Goal: Transaction & Acquisition: Purchase product/service

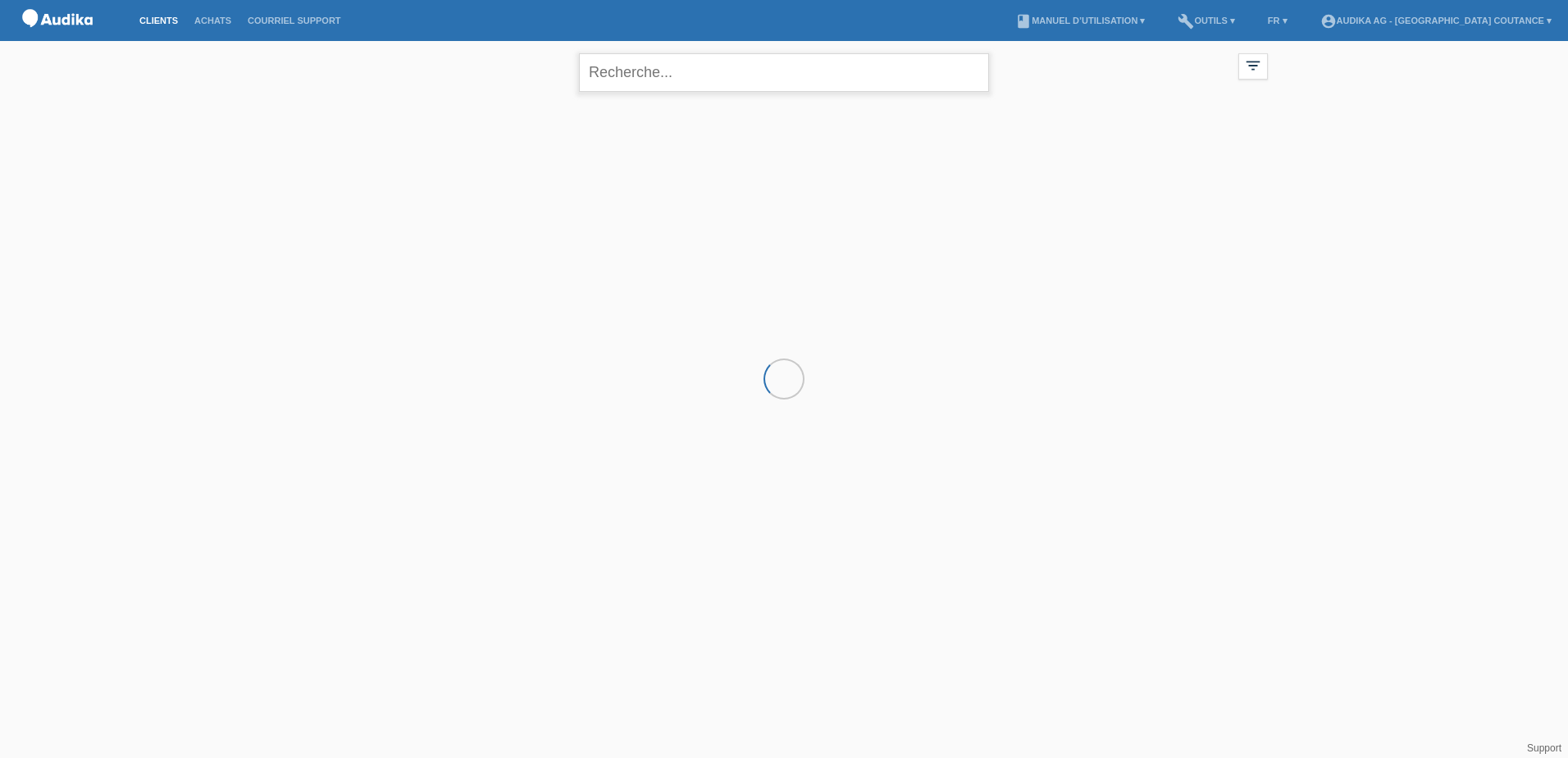
click at [637, 81] on input "text" at bounding box center [784, 72] width 410 height 39
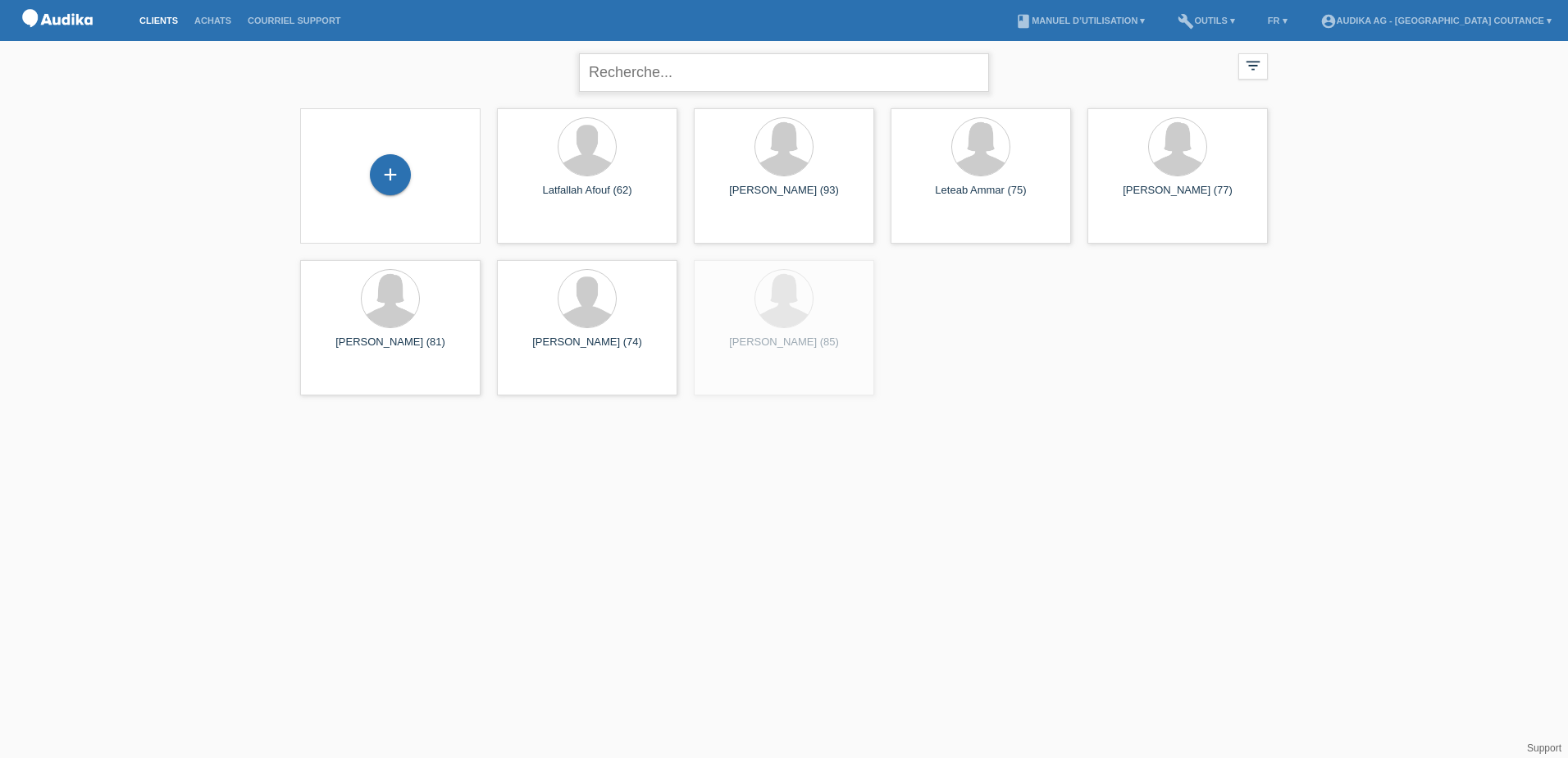
type input "mondati"
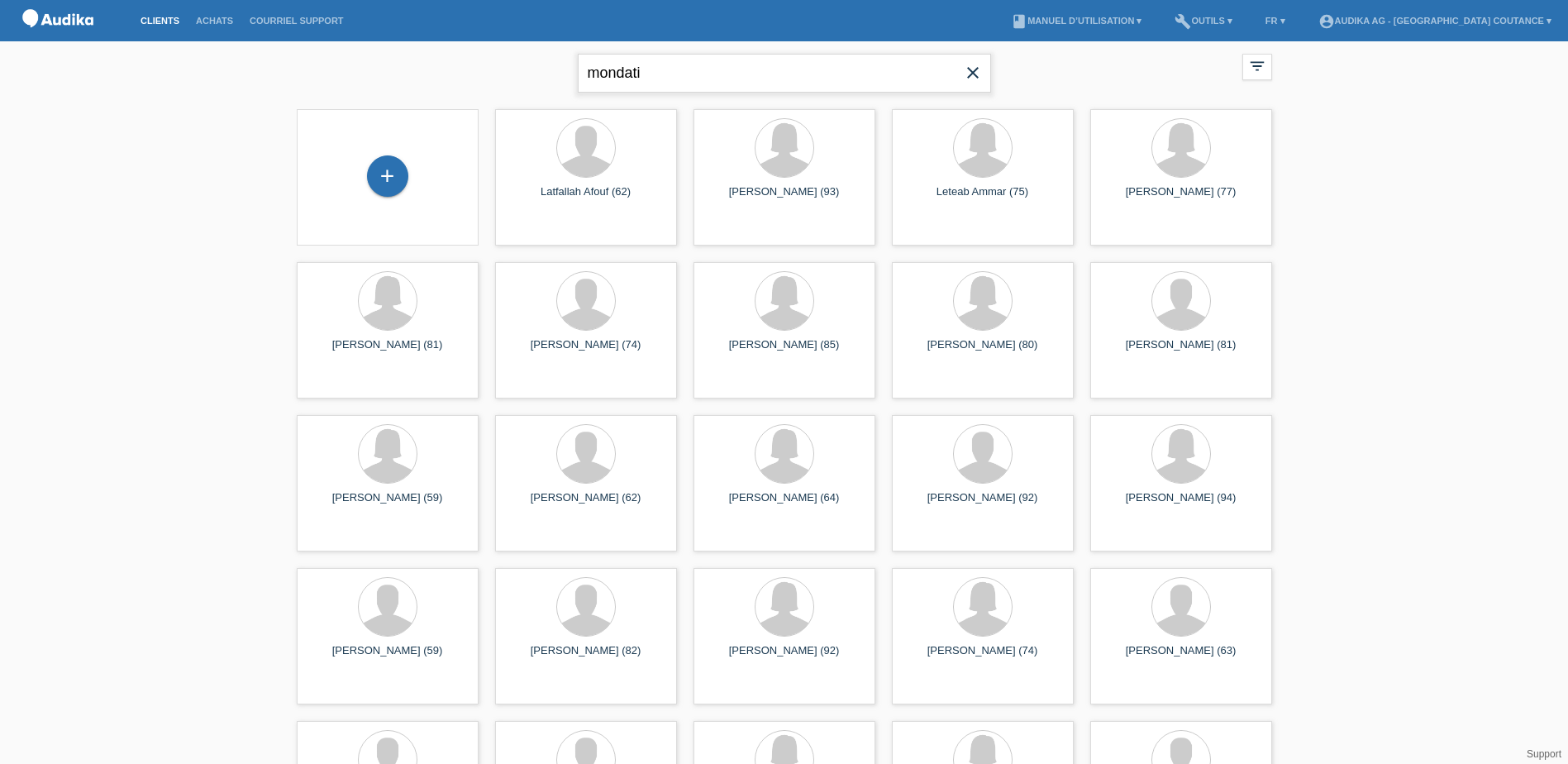
click at [833, 76] on input "mondati" at bounding box center [784, 73] width 413 height 39
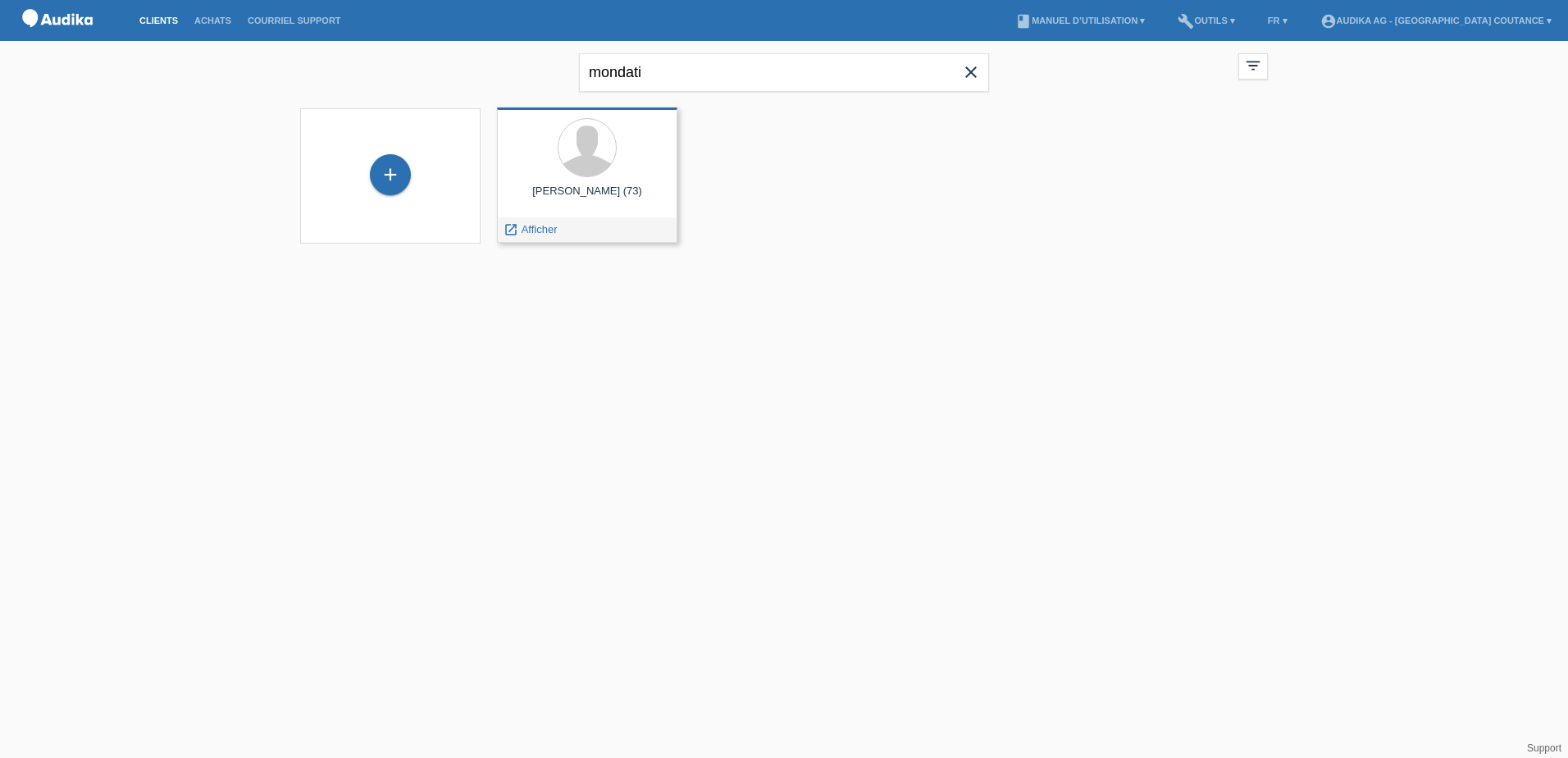
click at [607, 188] on div "Luigi Mondati (73)" at bounding box center [586, 198] width 154 height 27
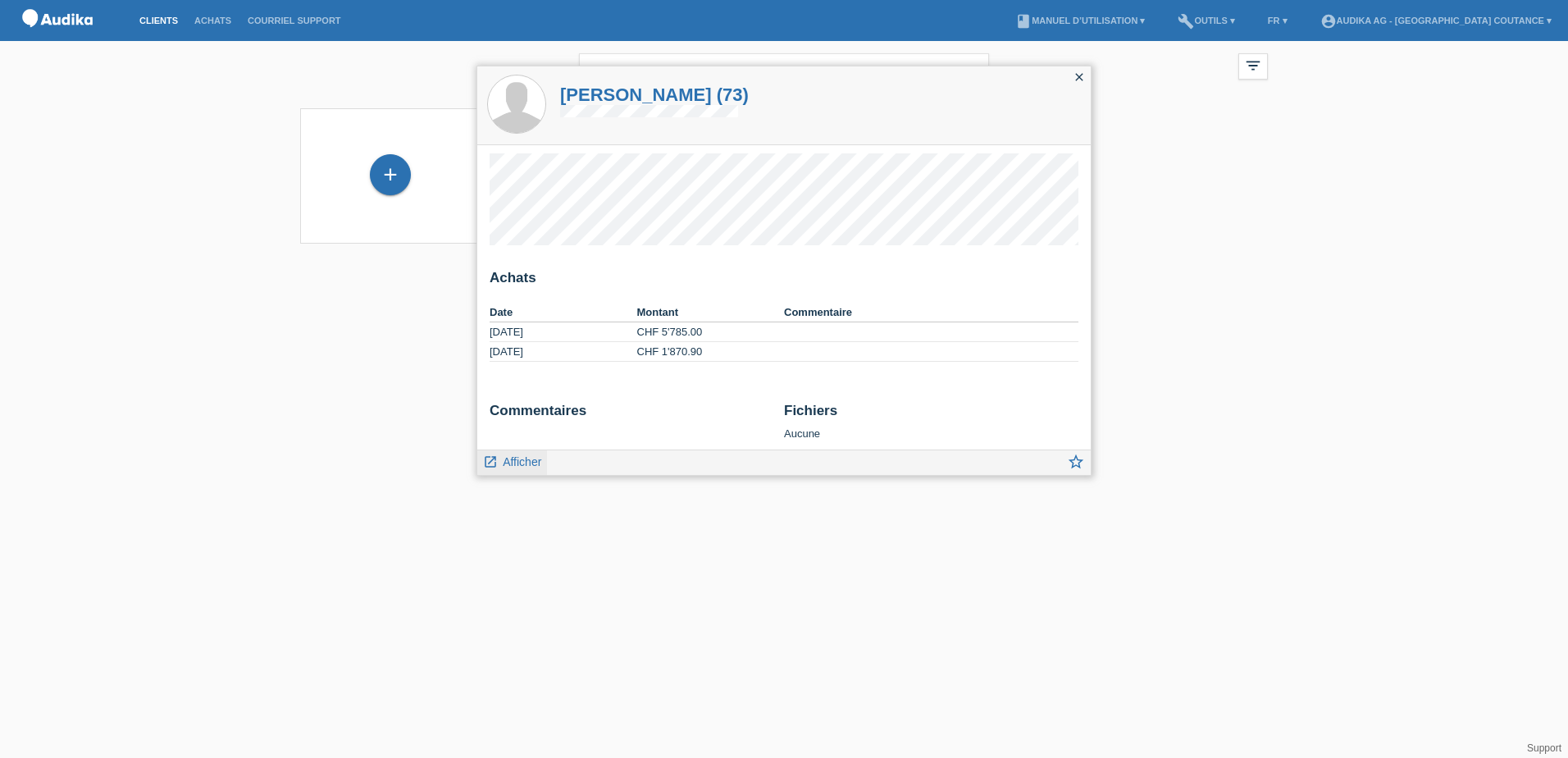
click at [524, 463] on span "Afficher" at bounding box center [522, 461] width 39 height 13
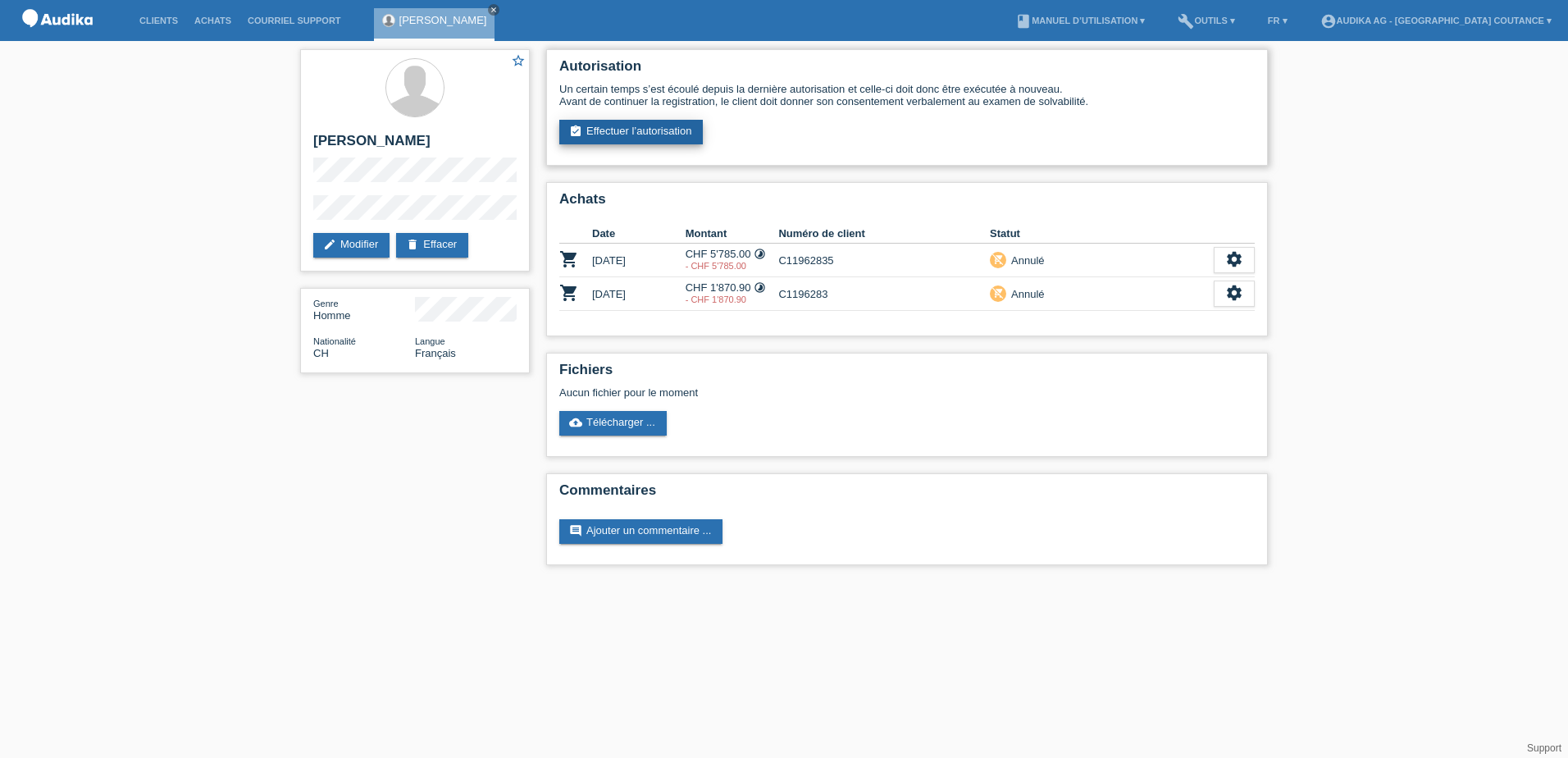
click at [585, 135] on link "assignment_turned_in Effectuer l’autorisation" at bounding box center [630, 132] width 143 height 25
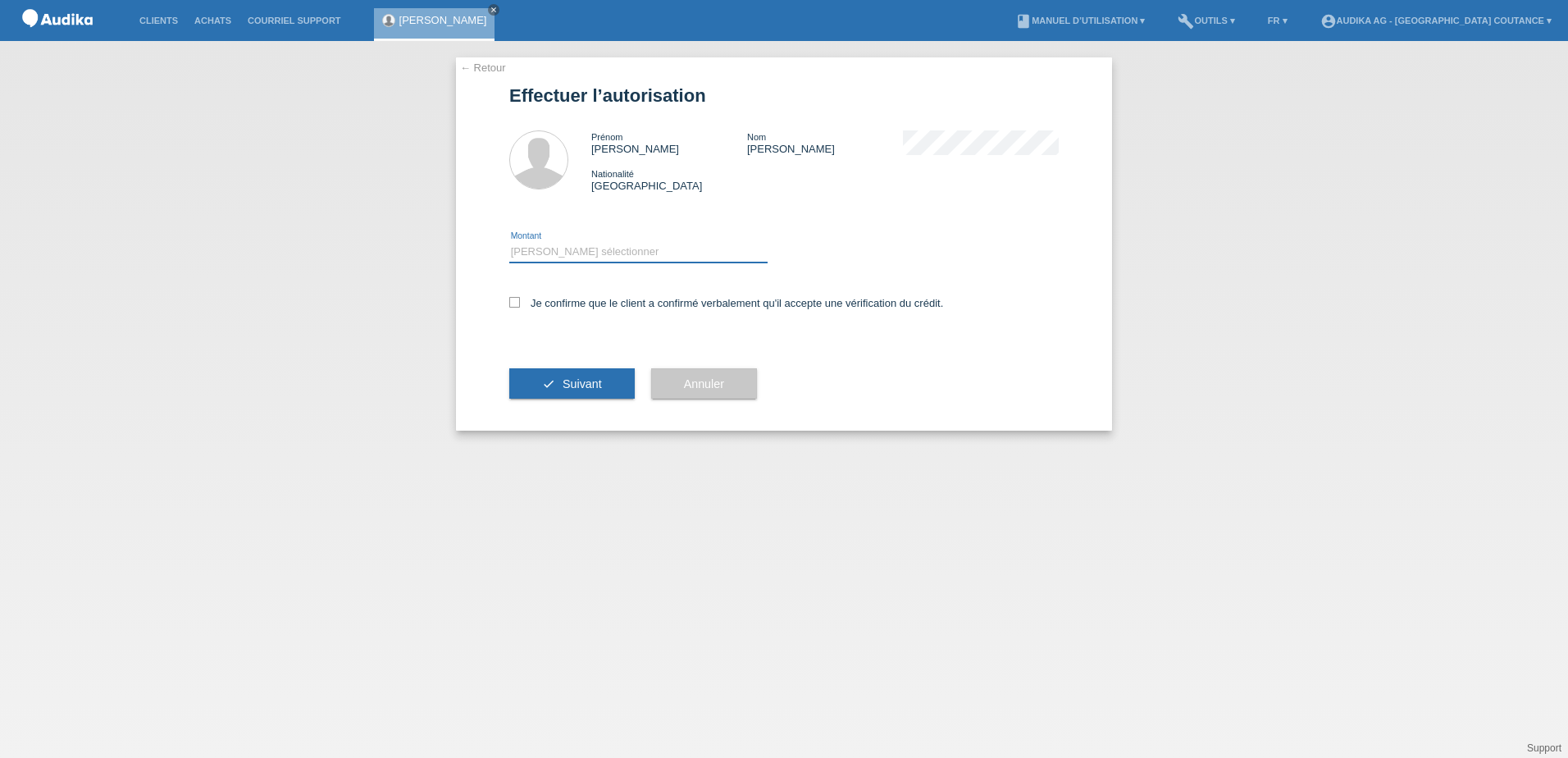
drag, startPoint x: 576, startPoint y: 247, endPoint x: 575, endPoint y: 262, distance: 15.0
click at [576, 247] on select "Veuillez sélectionner CHF 1.00 - CHF 499.00 CHF 500.00 - CHF 1'999.00 CHF 2'000…" at bounding box center [638, 251] width 259 height 20
click at [509, 242] on select "Veuillez sélectionner CHF 1.00 - CHF 499.00 CHF 500.00 - CHF 1'999.00 CHF 2'000…" at bounding box center [638, 251] width 259 height 20
click at [623, 250] on select "Veuillez sélectionner CHF 1.00 - CHF 499.00 CHF 500.00 - CHF 1'999.00 CHF 2'000…" at bounding box center [638, 251] width 259 height 20
select select "2"
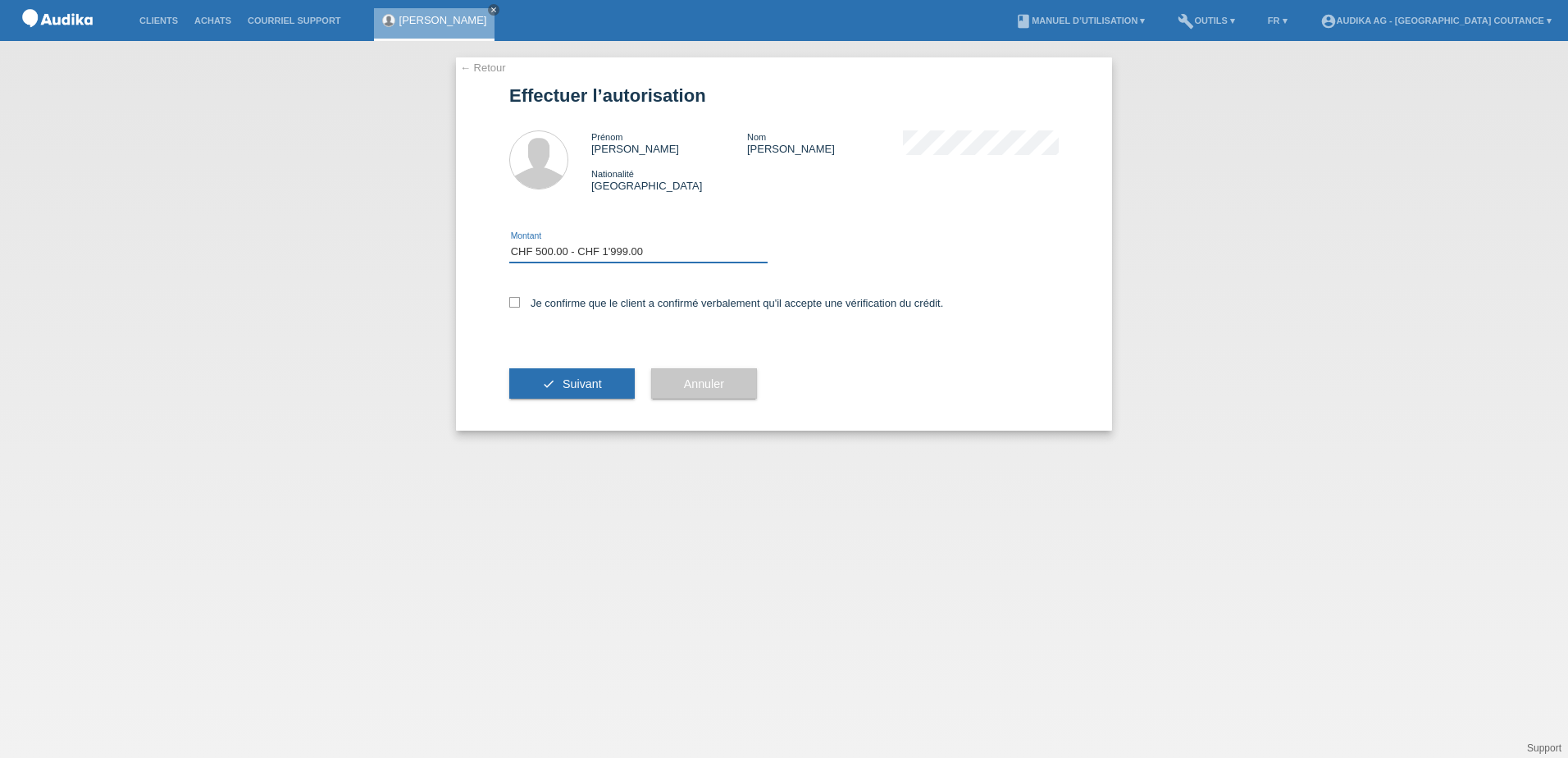
click at [509, 242] on select "Veuillez sélectionner CHF 1.00 - CHF 499.00 CHF 500.00 - CHF 1'999.00 CHF 2'000…" at bounding box center [638, 251] width 259 height 20
click at [518, 305] on icon at bounding box center [514, 301] width 10 height 10
click at [518, 305] on input "Je confirme que le client a confirmé verbalement qu'il accepte une vérification…" at bounding box center [514, 301] width 10 height 10
checkbox input "true"
click at [564, 375] on button "check Suivant" at bounding box center [571, 384] width 125 height 31
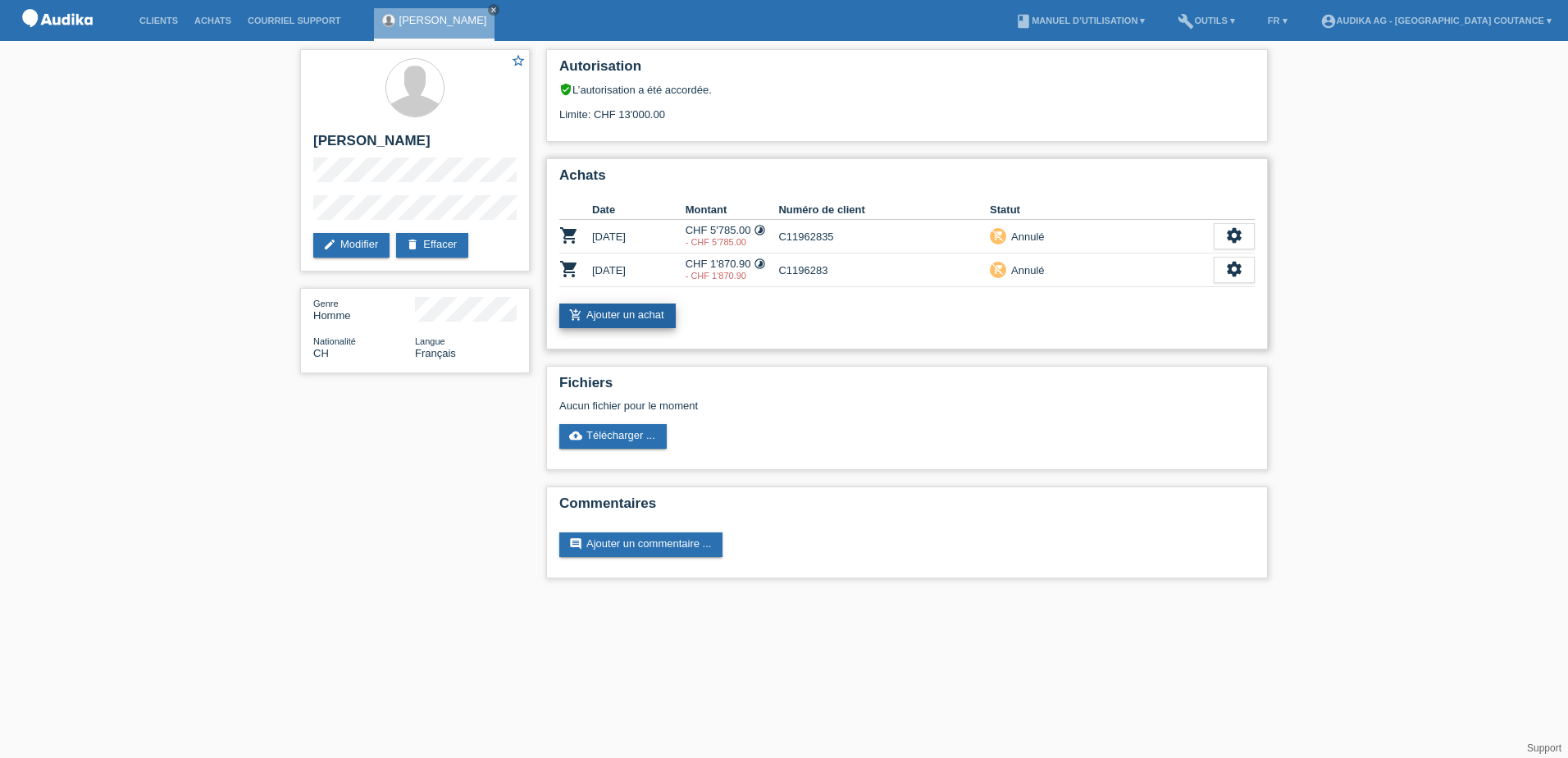
click at [645, 318] on link "add_shopping_cart Ajouter un achat" at bounding box center [617, 316] width 117 height 25
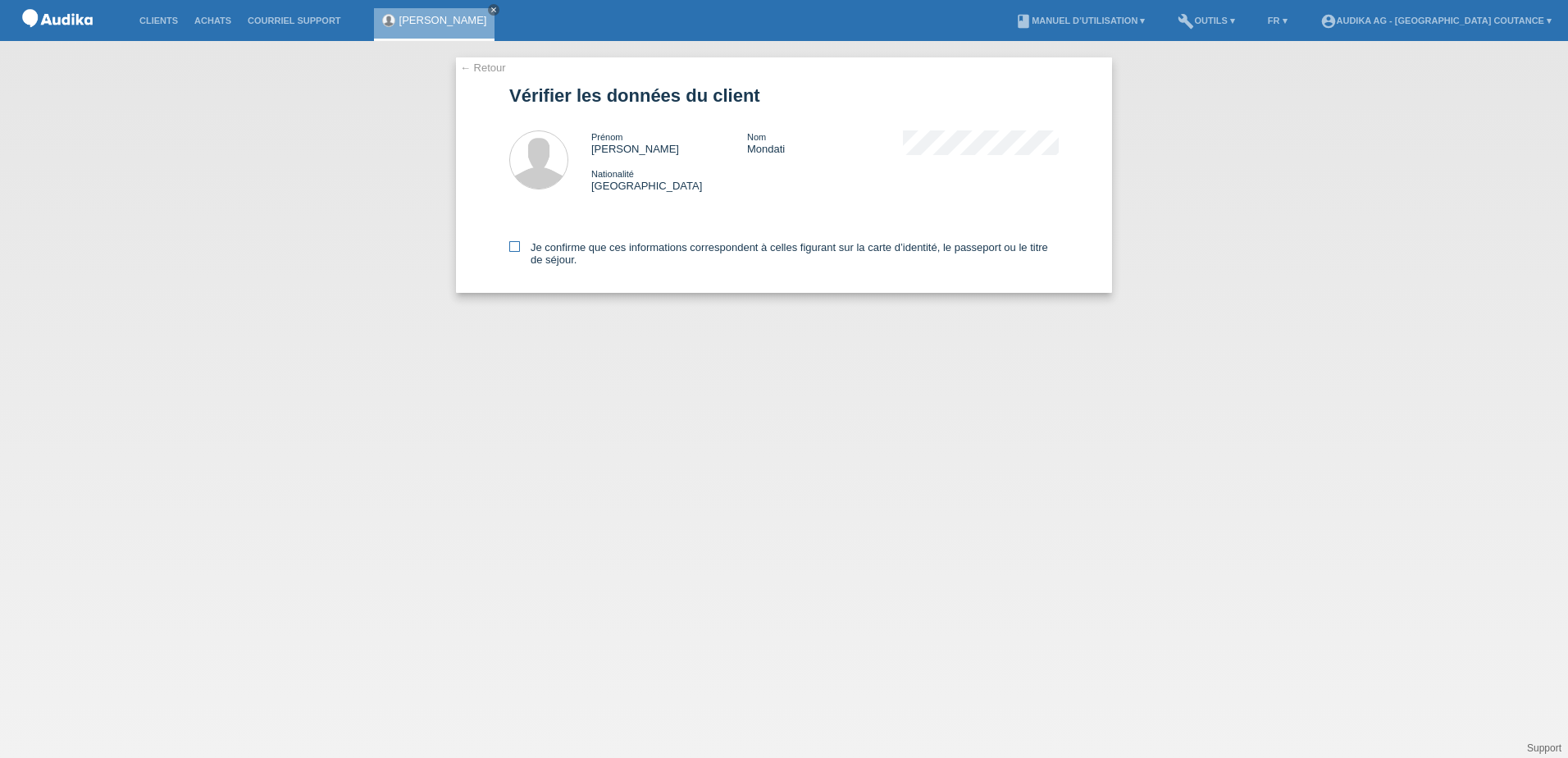
click at [513, 245] on icon at bounding box center [514, 245] width 10 height 10
click at [513, 245] on input "Je confirme que ces informations correspondent à celles figurant sur la carte d…" at bounding box center [514, 245] width 10 height 10
checkbox input "true"
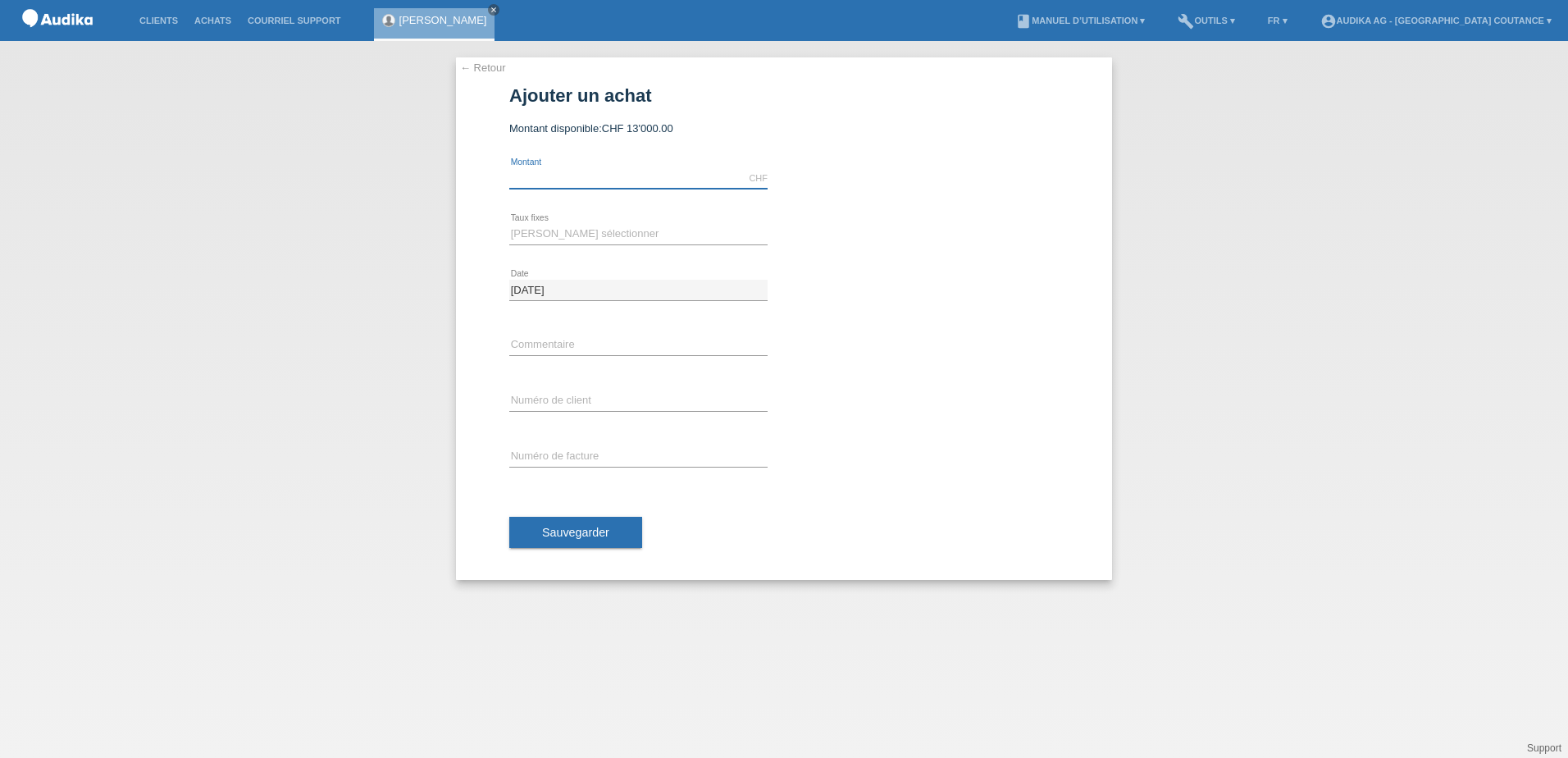
click at [565, 179] on input "text" at bounding box center [638, 178] width 259 height 21
type input "1870.90"
click at [568, 235] on select "Veuillez sélectionner 12 versements 24 versements" at bounding box center [638, 233] width 259 height 20
select select "177"
click at [509, 224] on select "Veuillez sélectionner 12 versements 24 versements" at bounding box center [638, 233] width 259 height 20
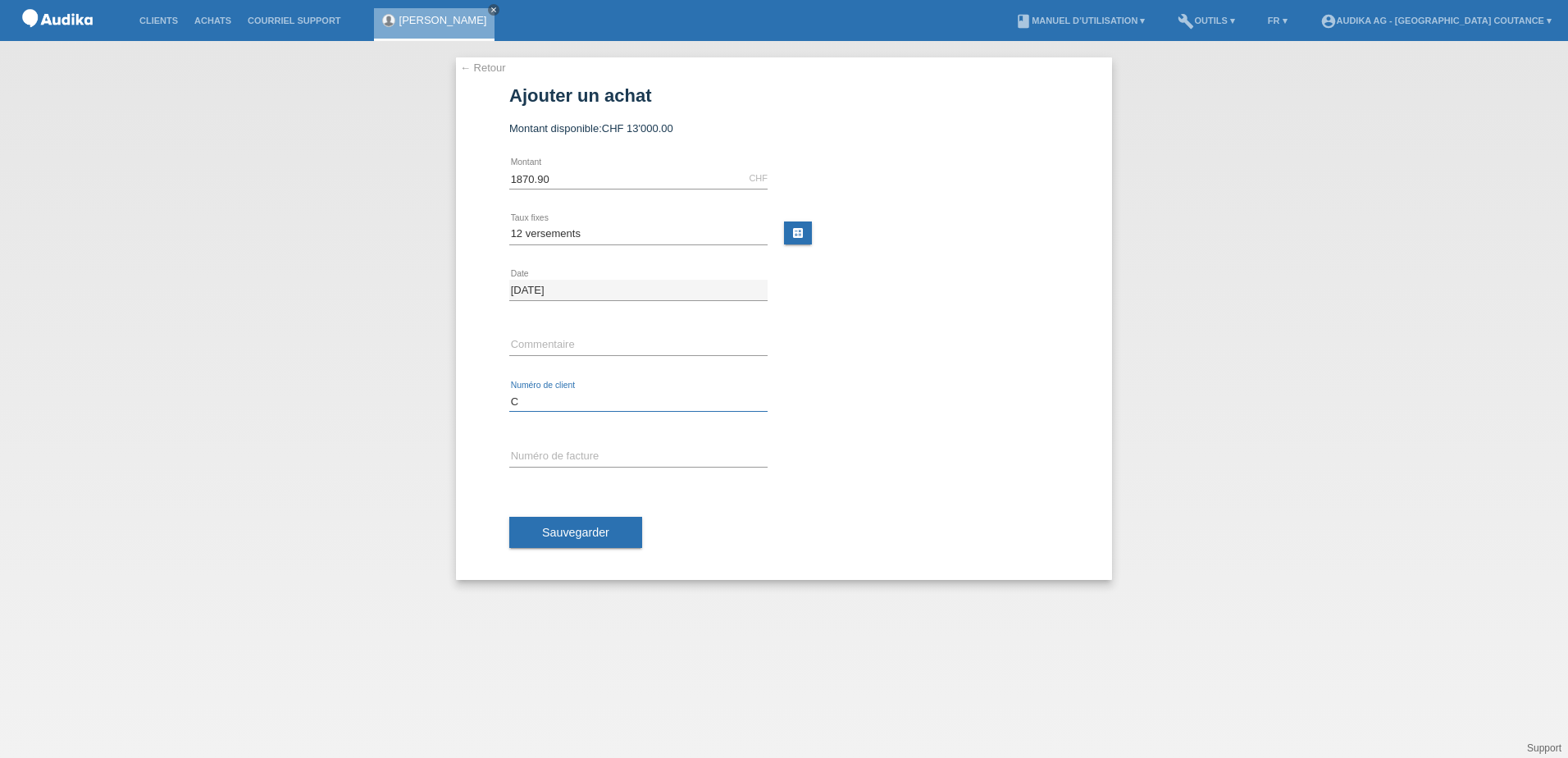
click at [576, 399] on input "C" at bounding box center [638, 402] width 259 height 21
click at [539, 399] on input "C" at bounding box center [638, 402] width 259 height 21
drag, startPoint x: 541, startPoint y: 391, endPoint x: 495, endPoint y: 395, distance: 46.2
drag, startPoint x: 495, startPoint y: 395, endPoint x: 558, endPoint y: 388, distance: 63.4
click at [558, 388] on div "C error Numéro de client" at bounding box center [638, 402] width 259 height 56
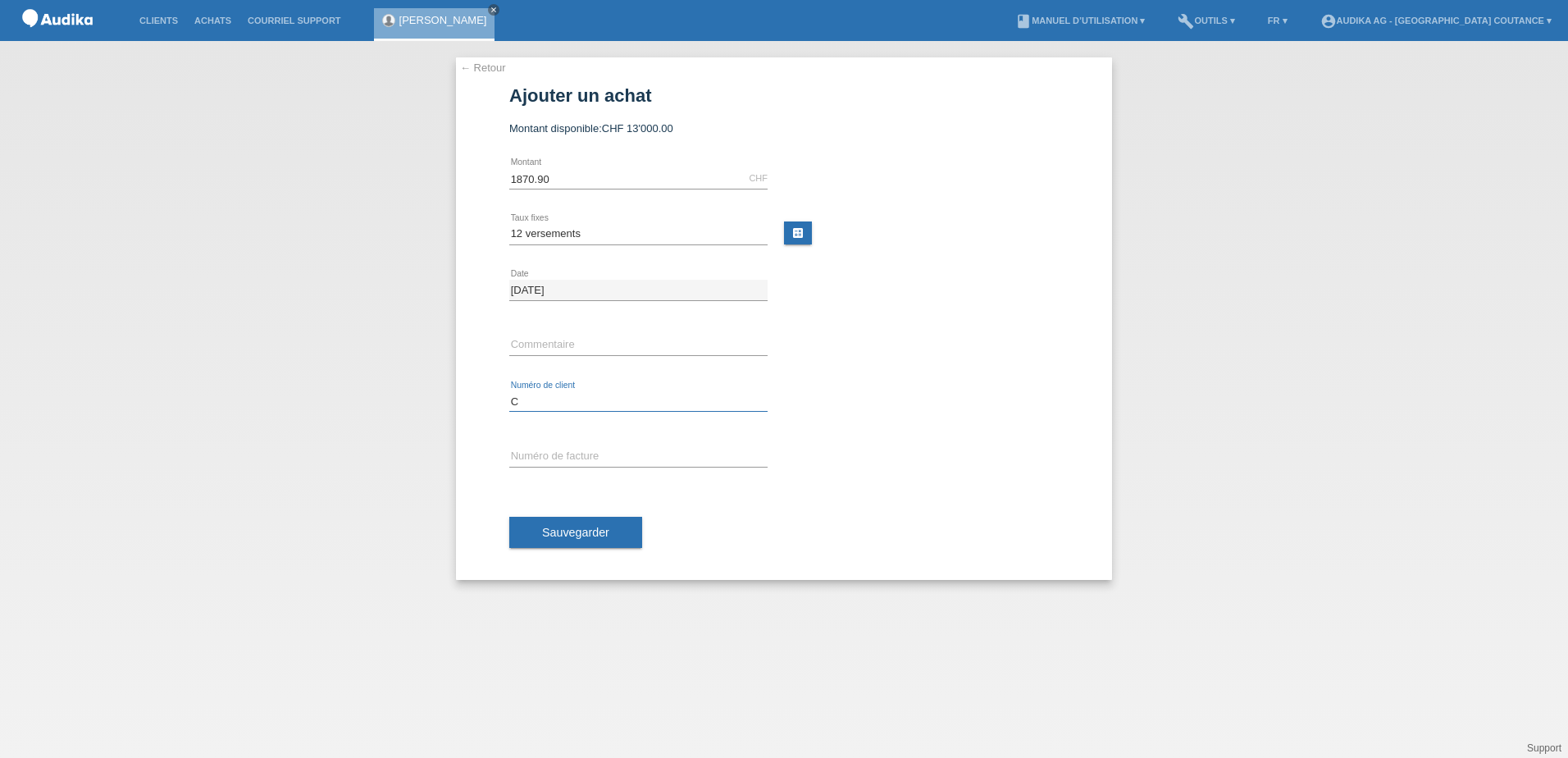
drag, startPoint x: 539, startPoint y: 395, endPoint x: 509, endPoint y: 400, distance: 30.4
click at [506, 405] on div "← Retour Ajouter un achat Montant disponible: CHF 13'000.00 1870.90 error C" at bounding box center [784, 318] width 656 height 522
paste input "11962835"
type input "C11962835"
click at [588, 448] on input "SOI" at bounding box center [638, 458] width 259 height 21
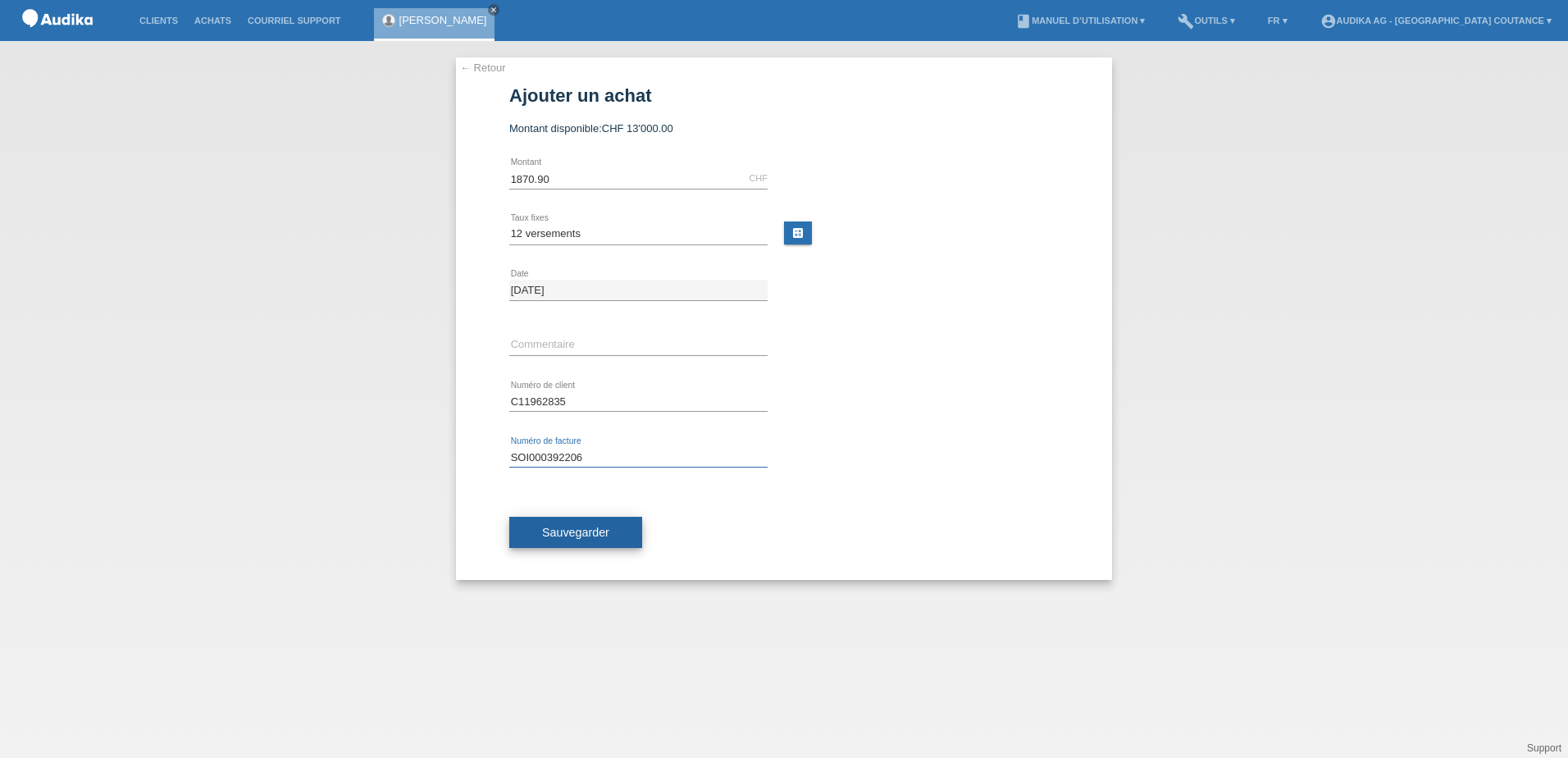
type input "SOI000392206"
click at [574, 522] on button "Sauvegarder" at bounding box center [575, 532] width 133 height 31
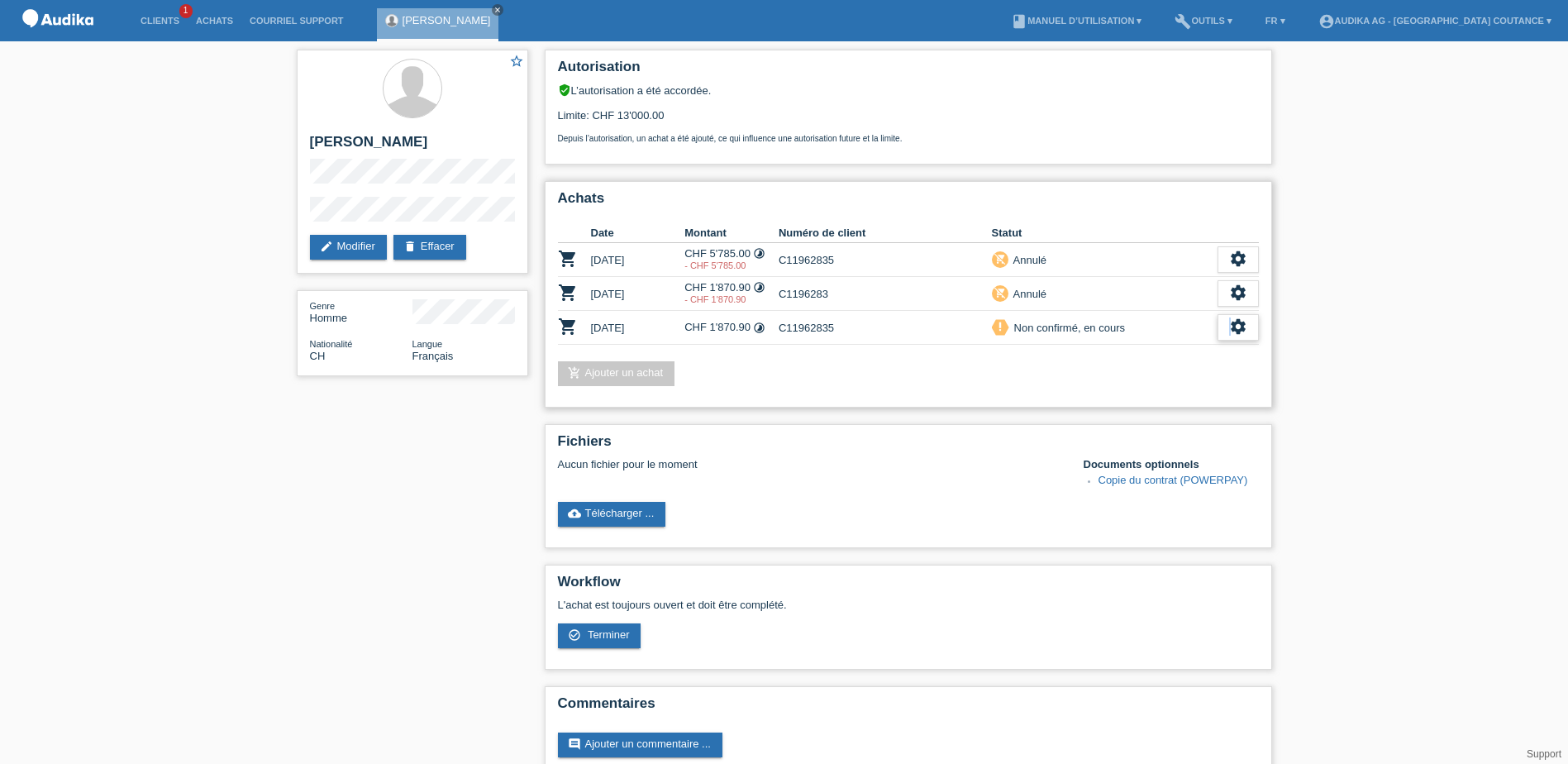
click at [1230, 329] on icon "settings" at bounding box center [1238, 326] width 18 height 18
drag, startPoint x: 1230, startPoint y: 329, endPoint x: 1108, endPoint y: 406, distance: 144.3
click at [1108, 406] on span "Terminer" at bounding box center [1121, 402] width 47 height 20
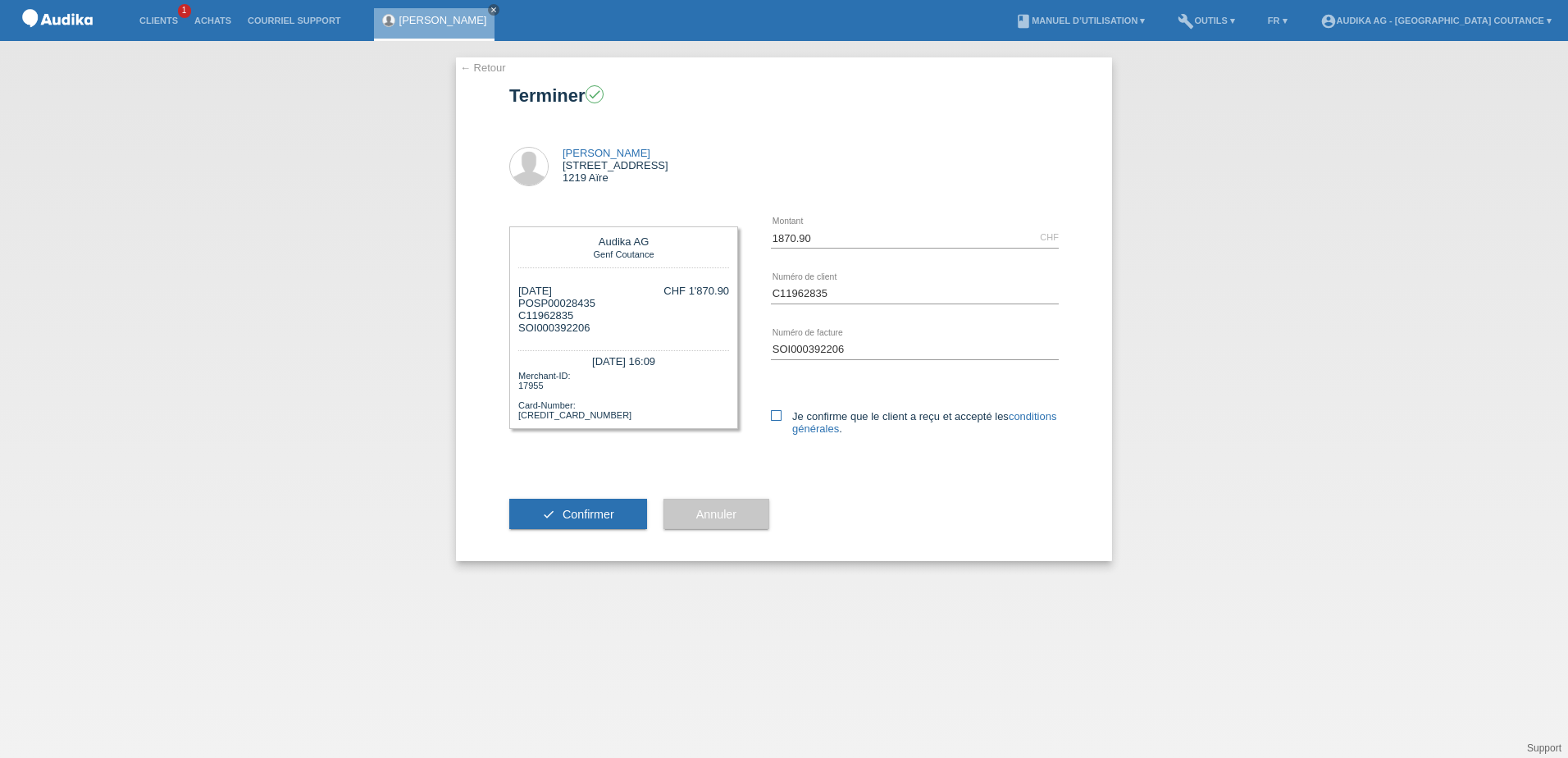
click at [782, 415] on icon at bounding box center [776, 415] width 10 height 10
click at [782, 415] on input "Je confirme que le client a reçu et accepté les conditions générales ." at bounding box center [776, 415] width 10 height 10
checkbox input "true"
click at [575, 514] on span "Confirmer" at bounding box center [588, 514] width 52 height 13
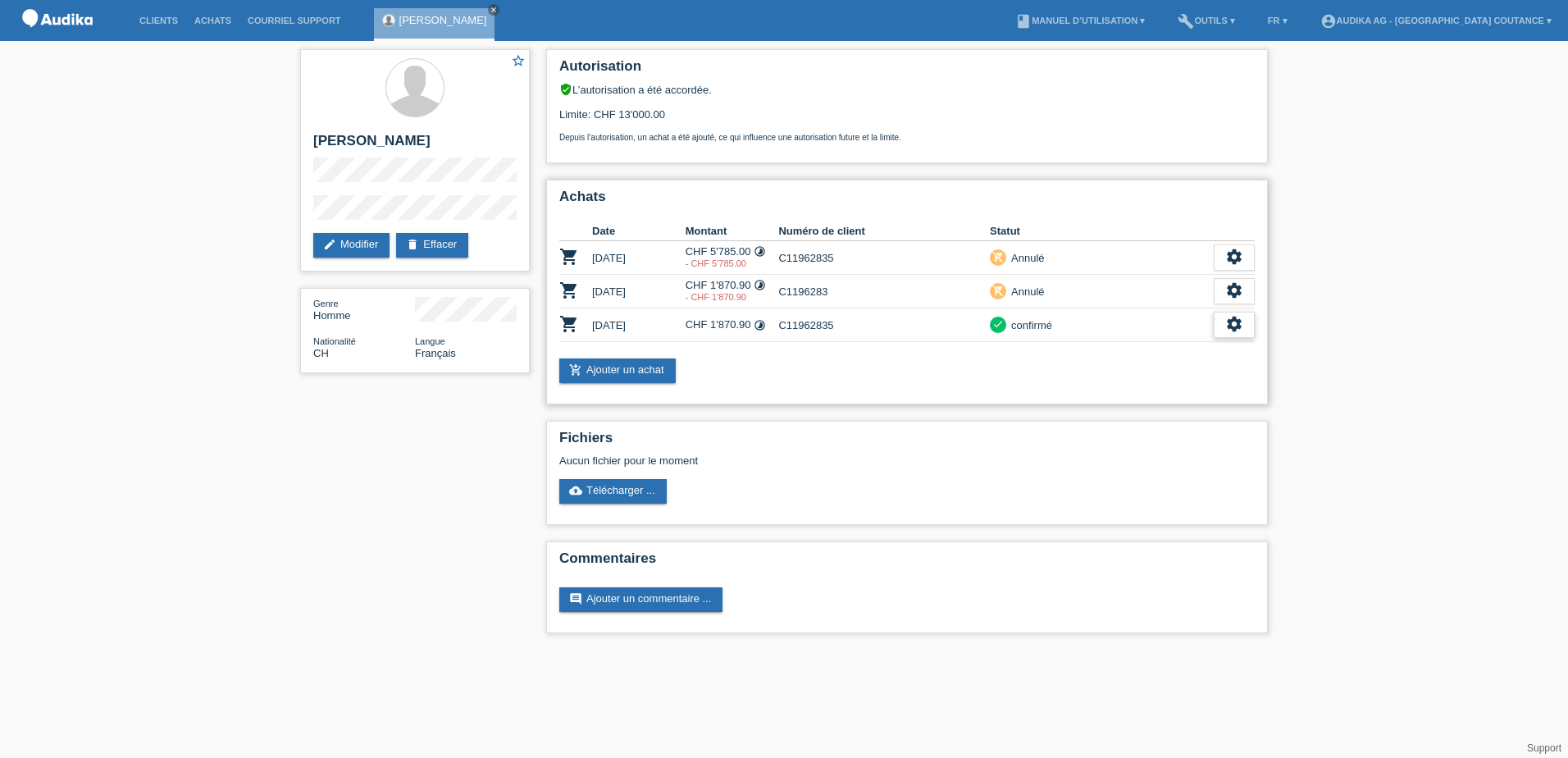
click at [1234, 326] on icon "settings" at bounding box center [1234, 323] width 18 height 18
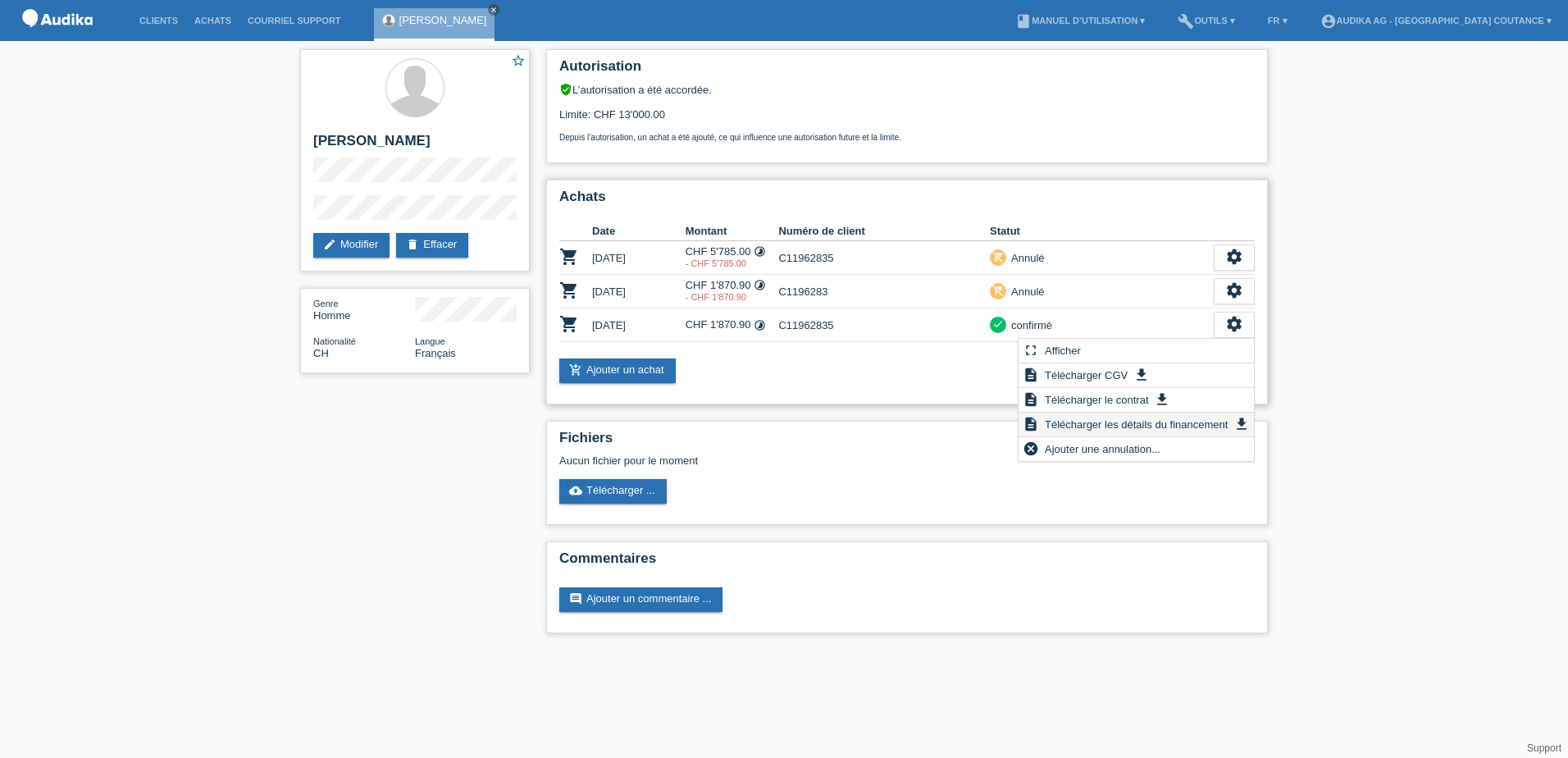
click at [1099, 423] on span "Télécharger les détails du financement" at bounding box center [1136, 424] width 188 height 20
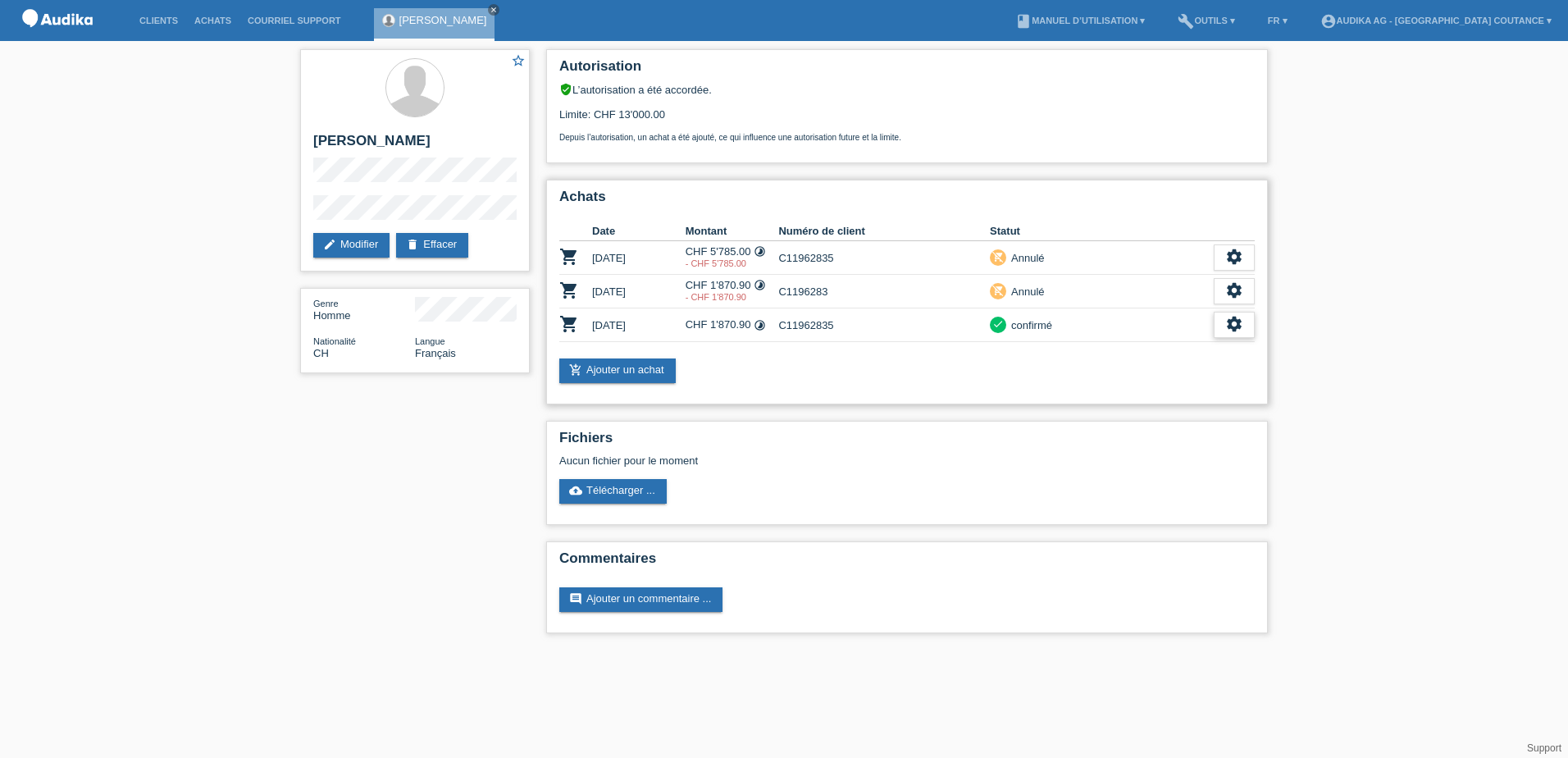
click at [1235, 315] on div "settings" at bounding box center [1234, 325] width 41 height 27
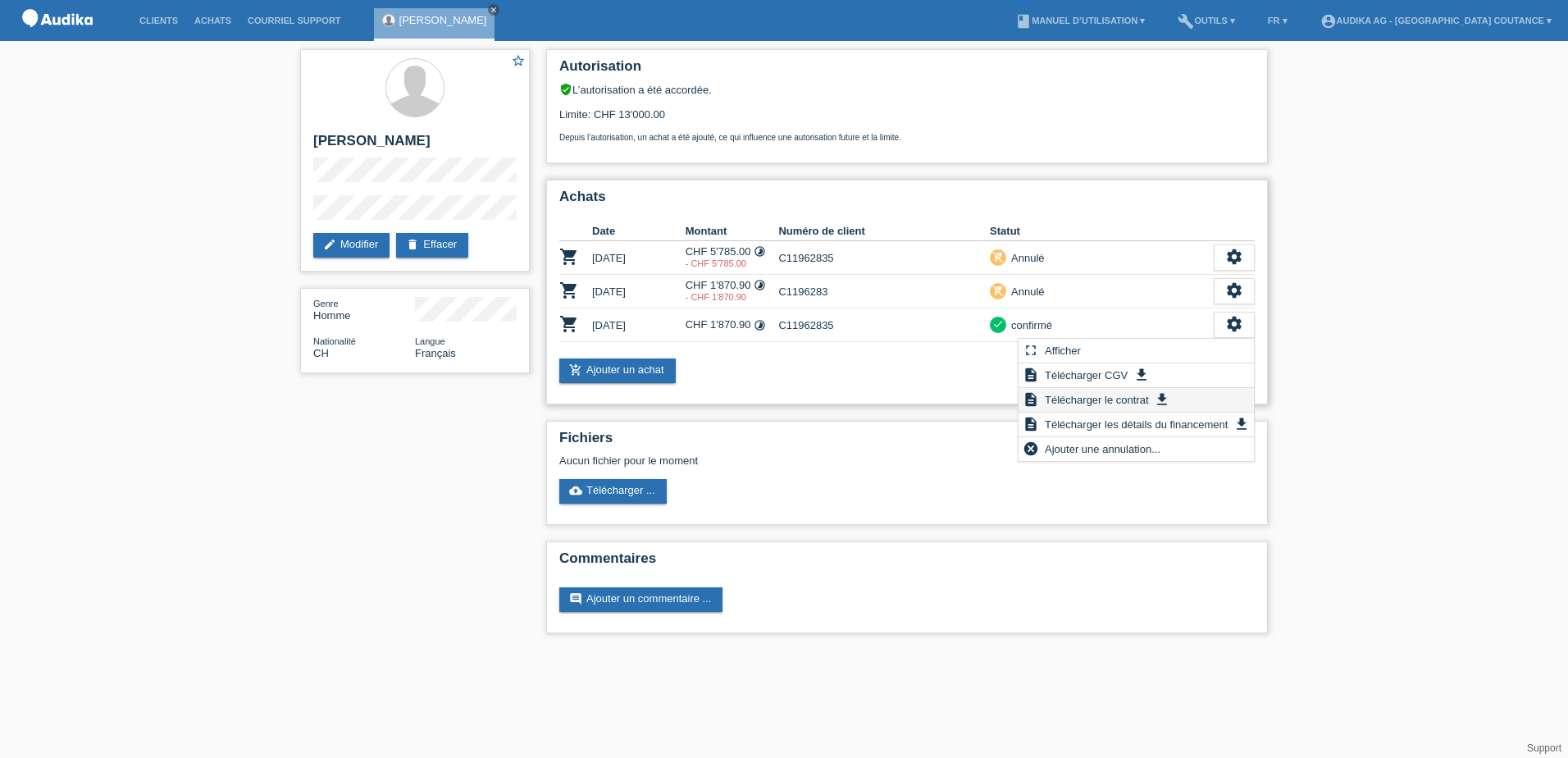
click at [1127, 403] on span "Télécharger le contrat" at bounding box center [1096, 399] width 108 height 20
